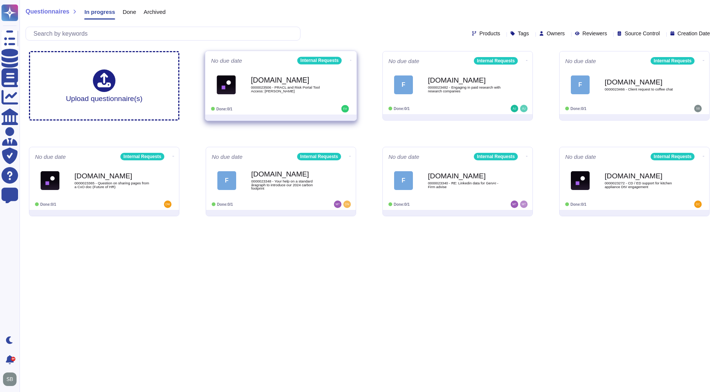
click at [279, 95] on div "[DOMAIN_NAME] 0000023506 - PRACL and Risk Portal Tool Access: [PERSON_NAME]" at bounding box center [289, 85] width 76 height 30
click at [303, 97] on div "[DOMAIN_NAME] 0000023511 - Ranking of sales team" at bounding box center [289, 85] width 76 height 30
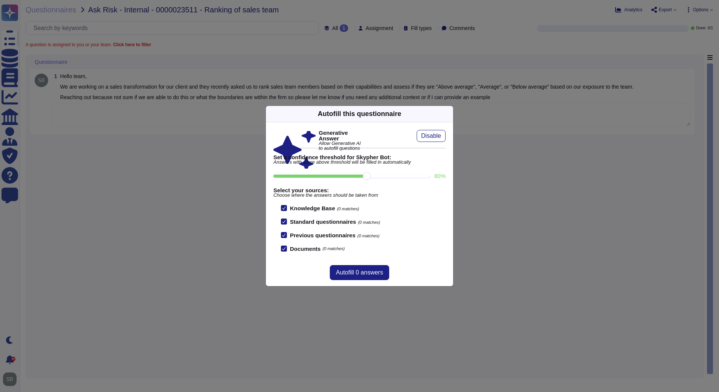
click at [182, 222] on div "Autofill this questionnaire Generative Answer Allow Generative AI to autofill q…" at bounding box center [359, 196] width 719 height 392
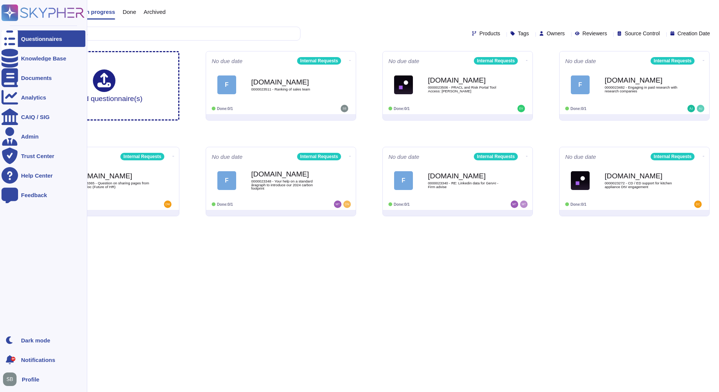
click at [9, 15] on icon at bounding box center [10, 13] width 15 height 15
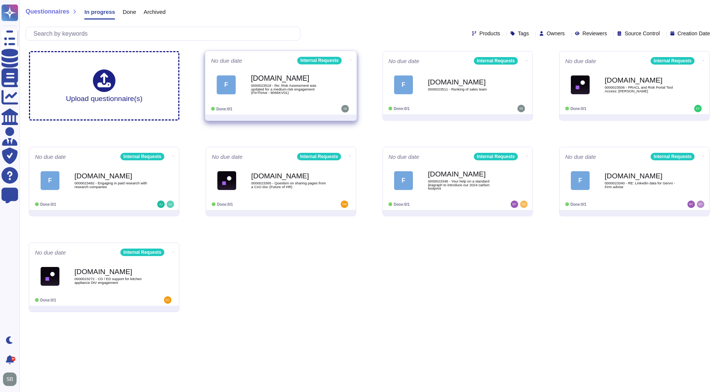
click at [261, 92] on span "0000023518 - Re: Risk Assessment was updated for a medium-risk engagement (FinT…" at bounding box center [289, 89] width 76 height 11
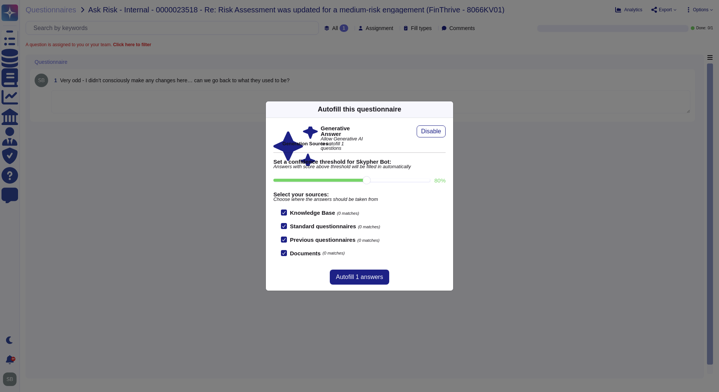
click at [448, 133] on icon at bounding box center [520, 205] width 144 height 144
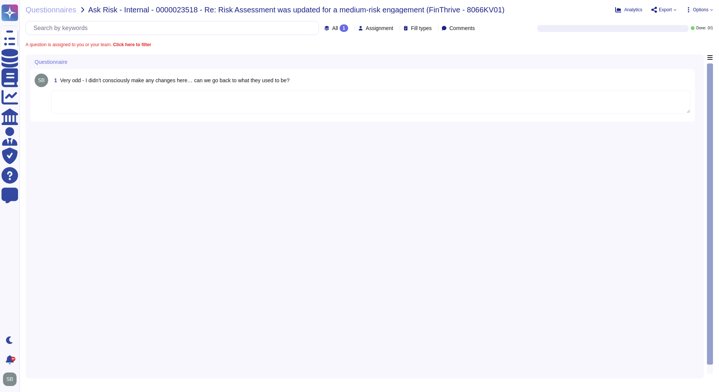
click at [489, 180] on div "1 Very odd - I didn’t consciously make any changes here… can we go back to what…" at bounding box center [364, 214] width 669 height 320
click at [275, 193] on div "1 Very odd - I didn’t consciously make any changes here… can we go back to what…" at bounding box center [364, 214] width 669 height 320
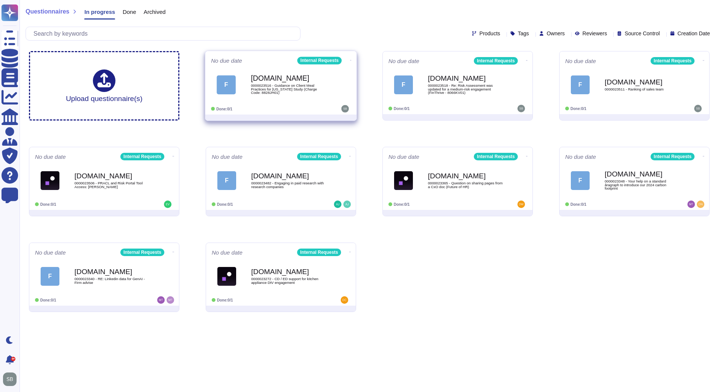
click at [313, 75] on b "[DOMAIN_NAME]" at bounding box center [289, 78] width 76 height 7
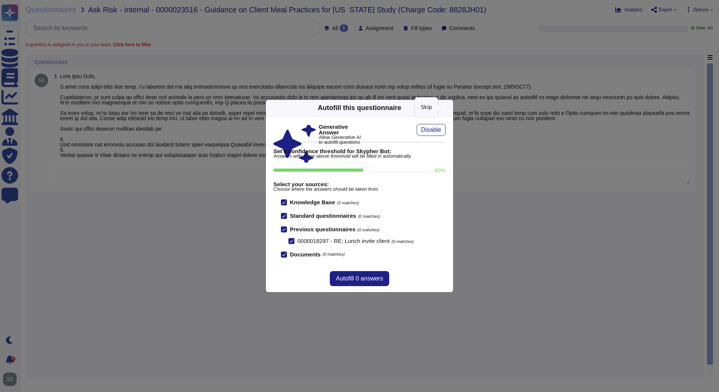
click at [448, 108] on icon at bounding box center [448, 108] width 0 height 0
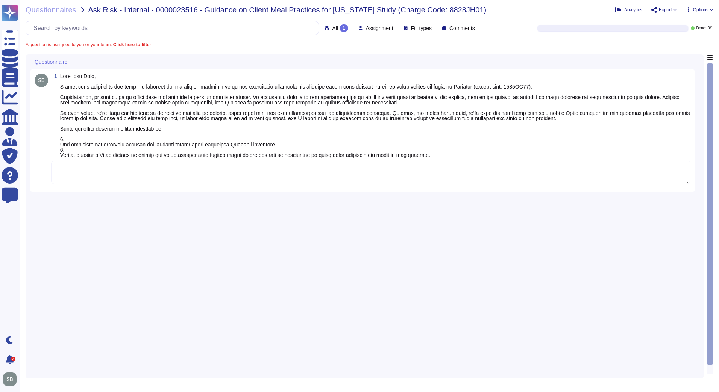
click at [219, 190] on div "1" at bounding box center [362, 130] width 664 height 123
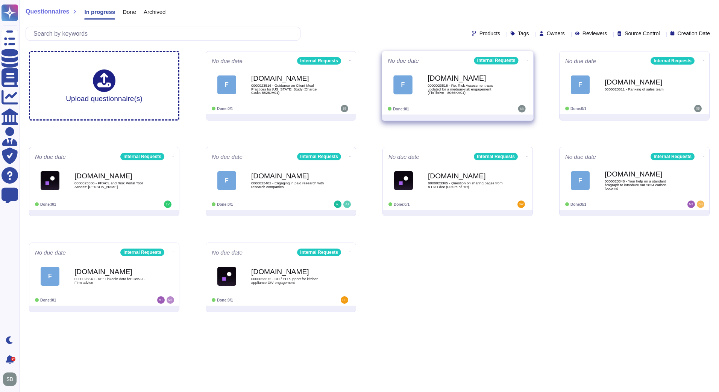
click at [478, 92] on span "0000023518 - Re: Risk Assessment was updated for a medium-risk engagement (FinT…" at bounding box center [465, 89] width 76 height 11
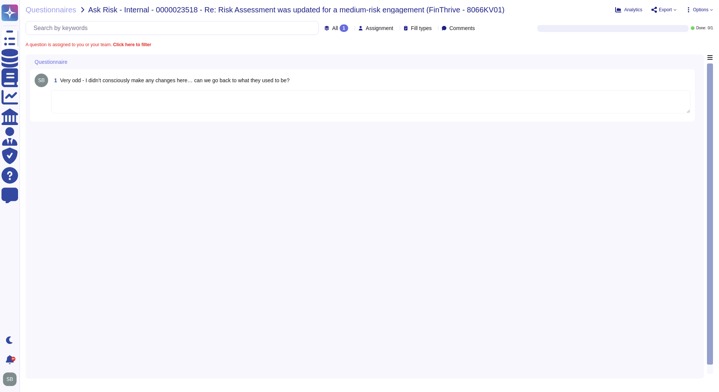
click at [110, 104] on textarea at bounding box center [370, 101] width 639 height 23
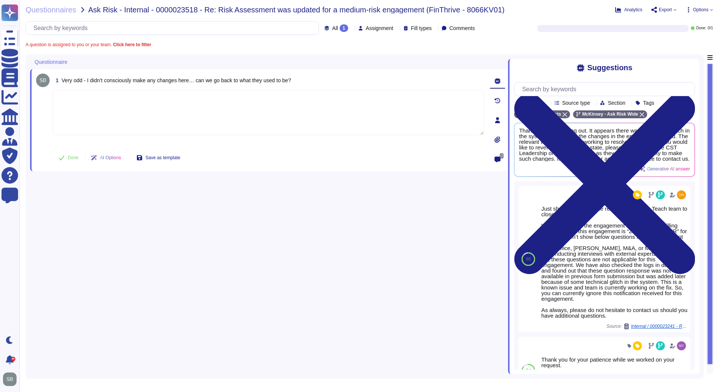
paste textarea "We are looping in @Engage & EWs team to assess the incident detailed below and …"
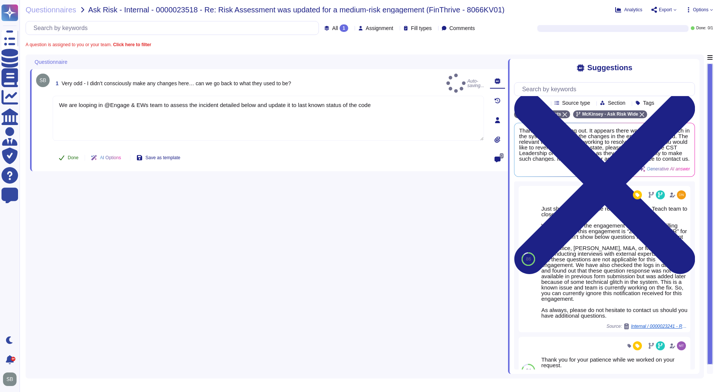
click at [70, 157] on span "Done" at bounding box center [73, 158] width 11 height 5
type textarea "We are looping in @Engage & EWs team to assess the incident detailed below and …"
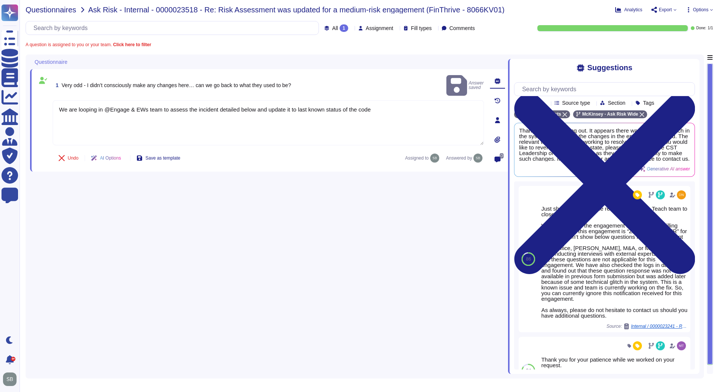
click at [45, 8] on span "Questionnaires" at bounding box center [51, 10] width 51 height 8
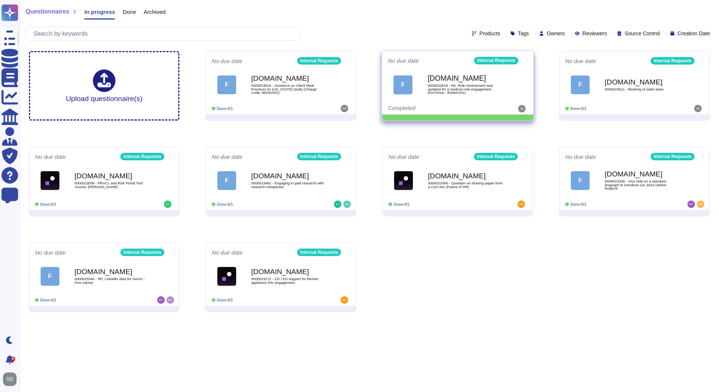
click at [527, 59] on icon at bounding box center [528, 60] width 2 height 2
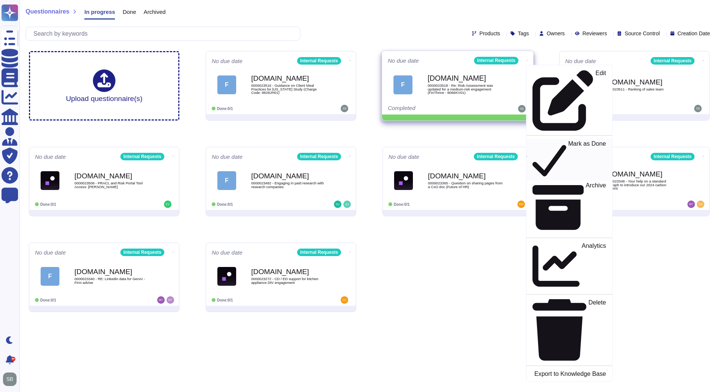
click at [568, 141] on p "Mark as Done" at bounding box center [587, 160] width 38 height 38
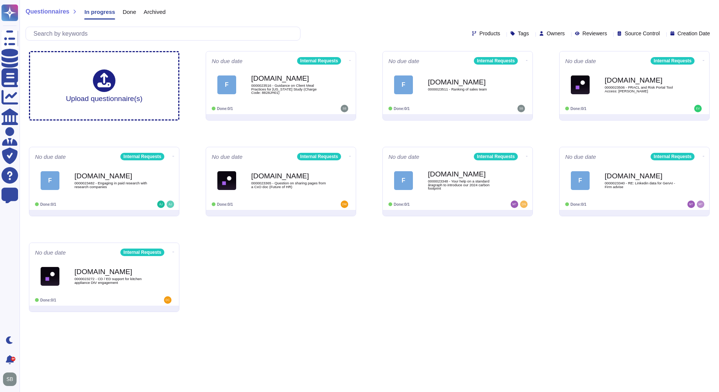
click at [287, 318] on html "Questionnaires Knowledge Base Documents Analytics CAIQ / SIG Admin Trust Center…" at bounding box center [359, 159] width 719 height 318
click at [339, 318] on html "Questionnaires Knowledge Base Documents Analytics CAIQ / SIG Admin Trust Center…" at bounding box center [359, 159] width 719 height 318
click at [384, 318] on html "Questionnaires Knowledge Base Documents Analytics CAIQ / SIG Admin Trust Center…" at bounding box center [359, 159] width 719 height 318
click at [297, 318] on html "Questionnaires Knowledge Base Documents Analytics CAIQ / SIG Admin Trust Center…" at bounding box center [359, 159] width 719 height 318
